Goal: Navigation & Orientation: Find specific page/section

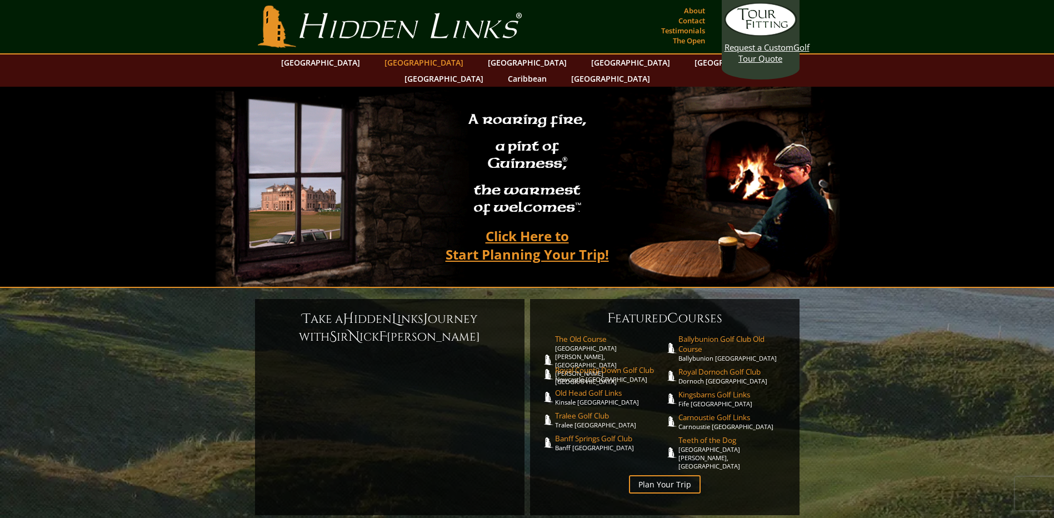
click at [404, 61] on link "[GEOGRAPHIC_DATA]" at bounding box center [424, 62] width 90 height 16
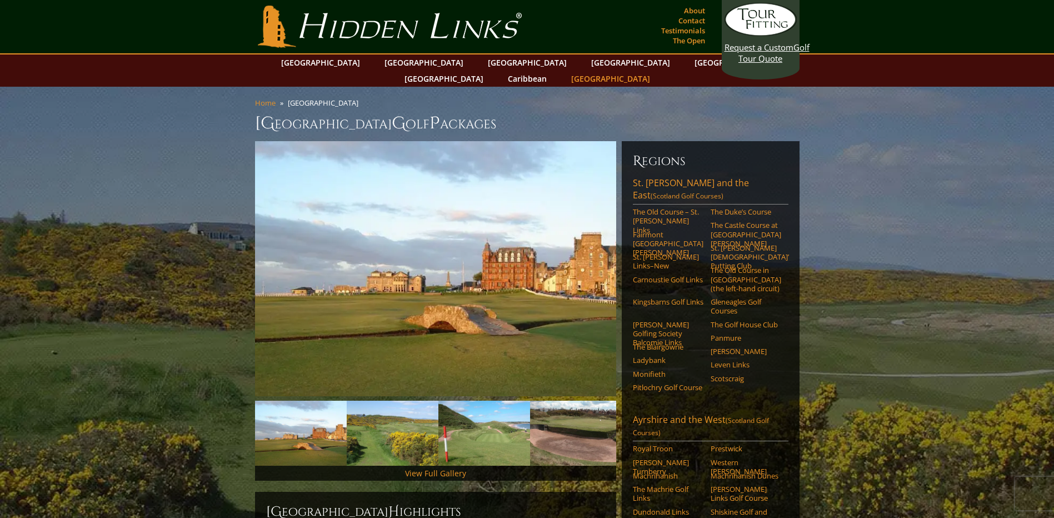
click at [655, 71] on link "[GEOGRAPHIC_DATA]" at bounding box center [610, 79] width 90 height 16
